Goal: Task Accomplishment & Management: Complete application form

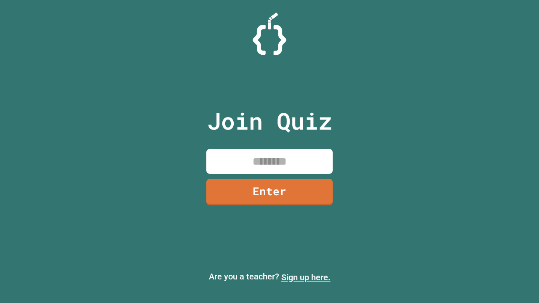
click at [306, 277] on link "Sign up here." at bounding box center [305, 277] width 49 height 10
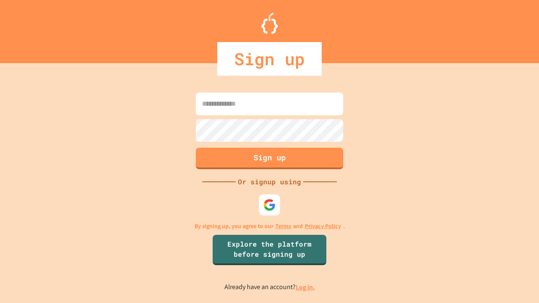
click at [306, 287] on link "Log in." at bounding box center [304, 287] width 19 height 9
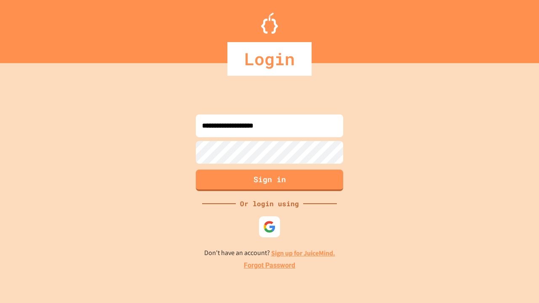
type input "**********"
